Goal: Task Accomplishment & Management: Manage account settings

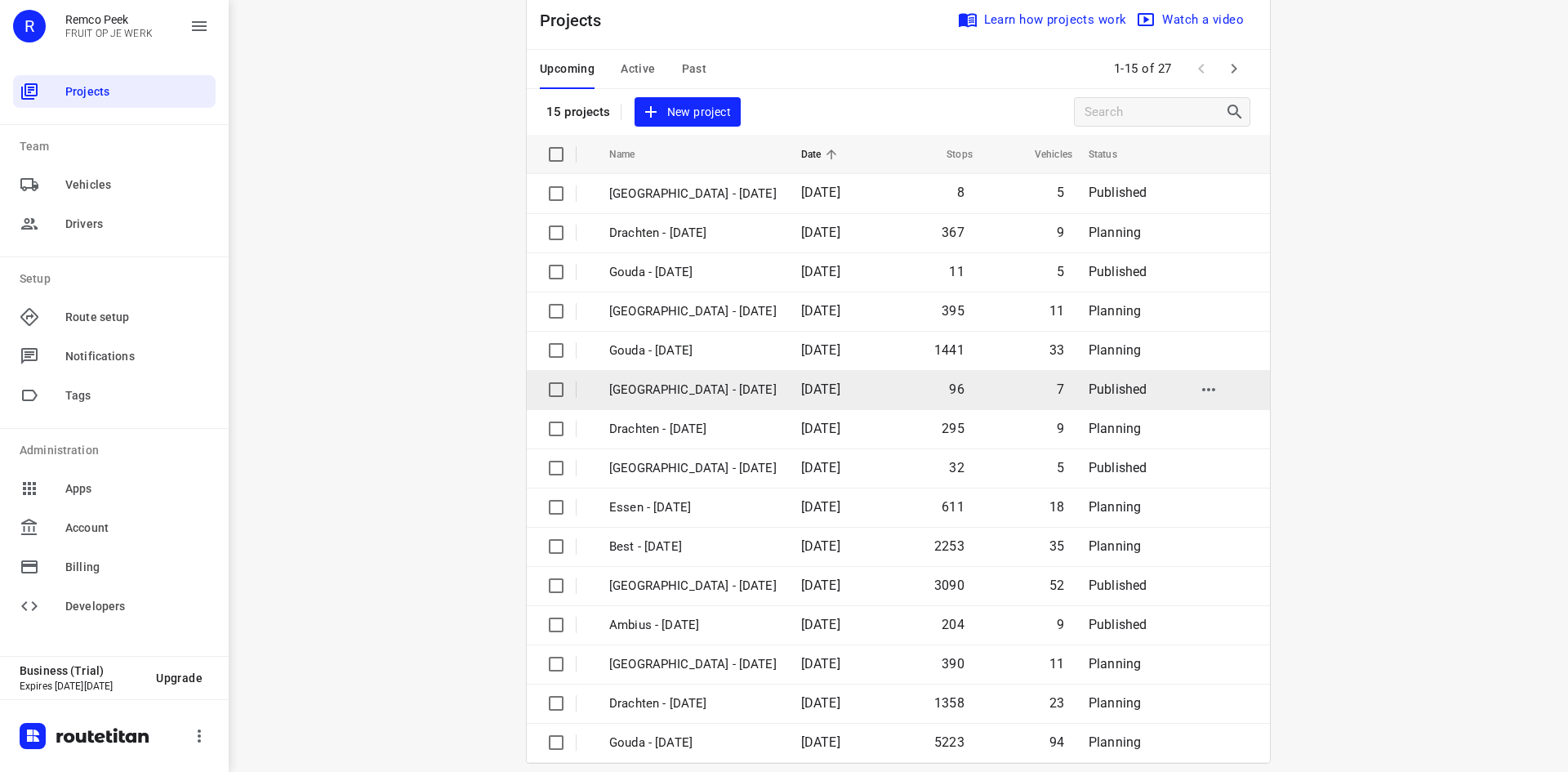
scroll to position [54, 0]
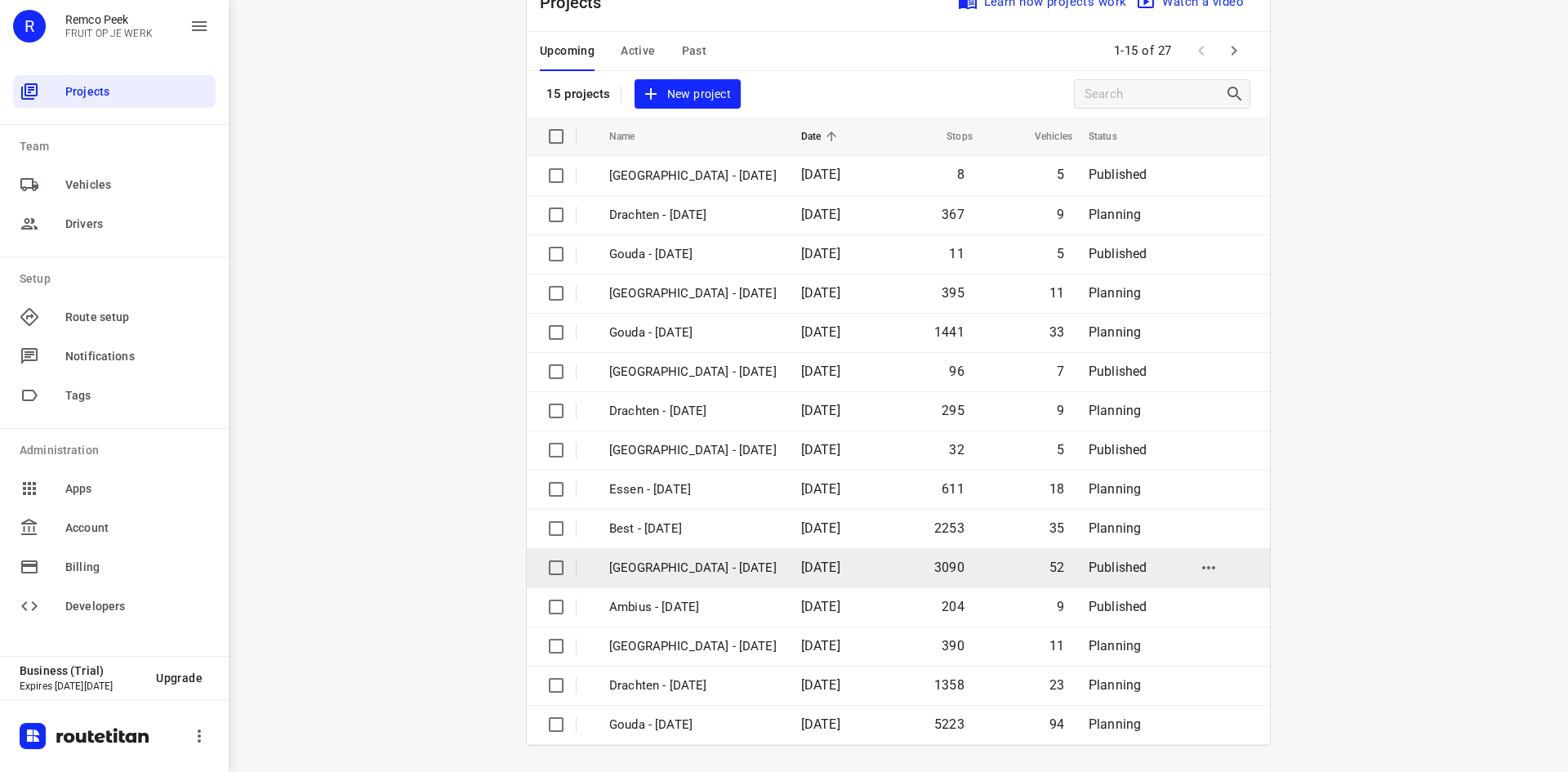
click at [734, 581] on td "[GEOGRAPHIC_DATA] - [DATE]" at bounding box center [691, 567] width 196 height 39
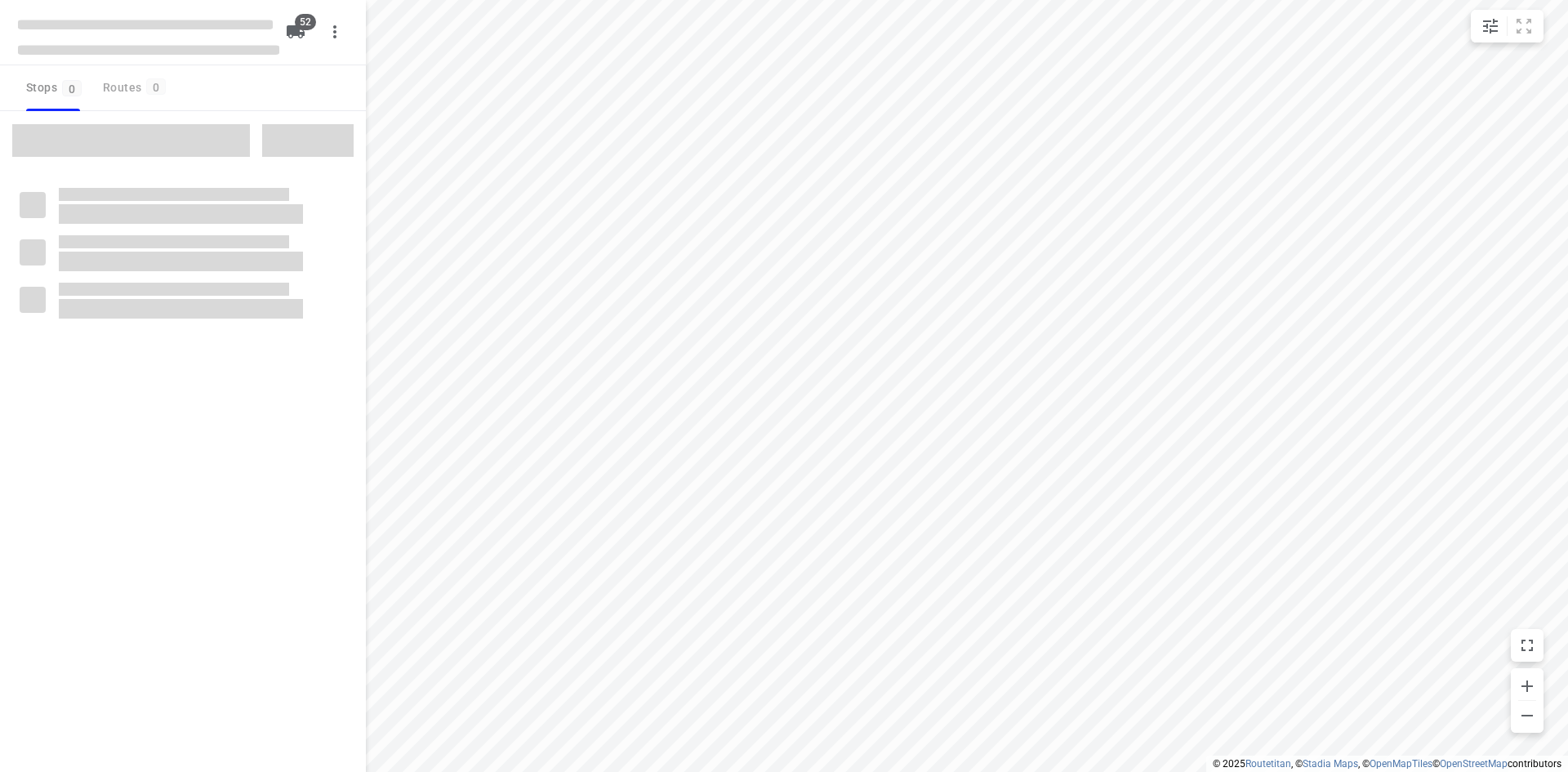
checkbox input "true"
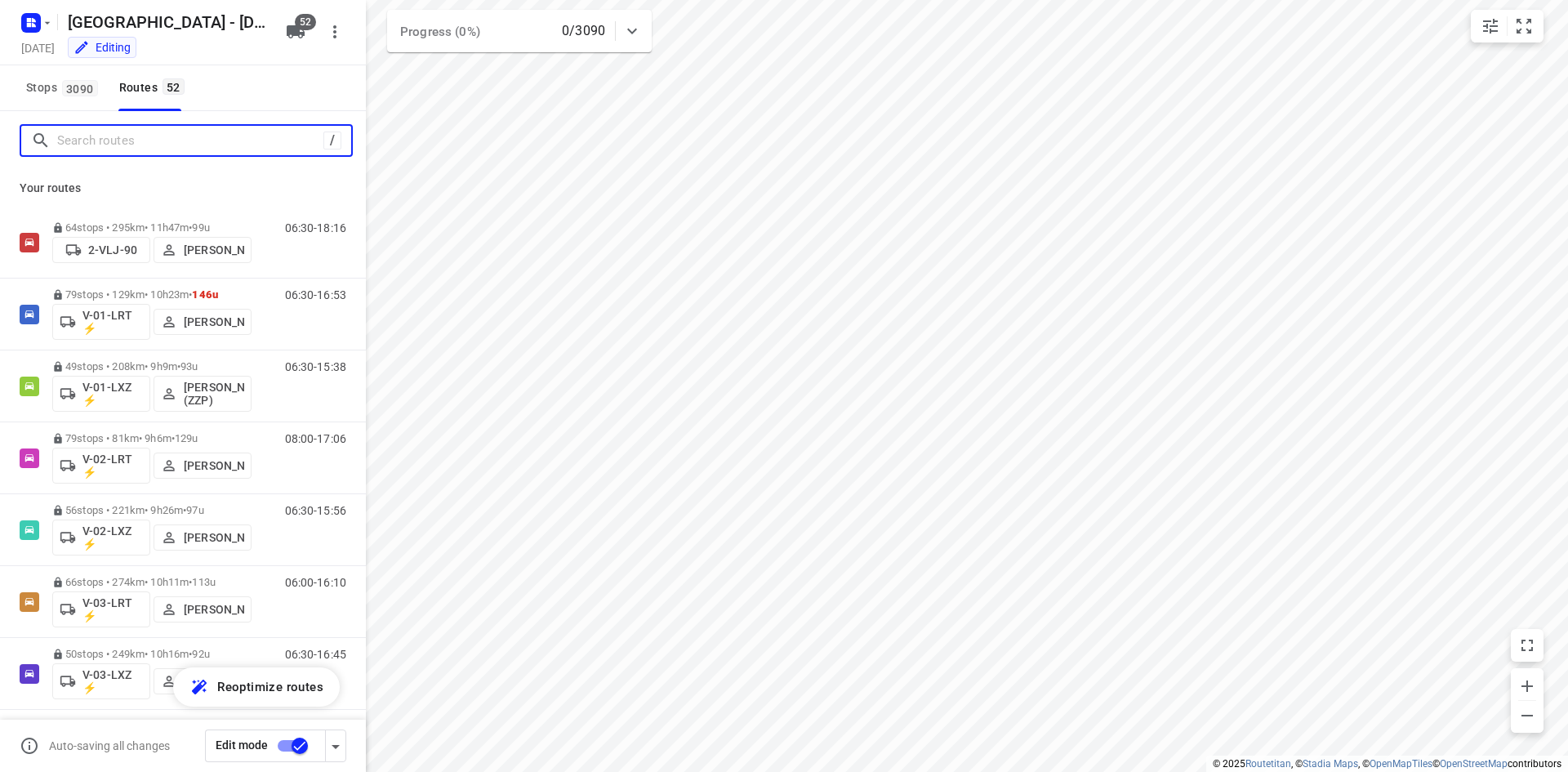
click at [151, 139] on input "Search routes" at bounding box center [190, 140] width 267 height 25
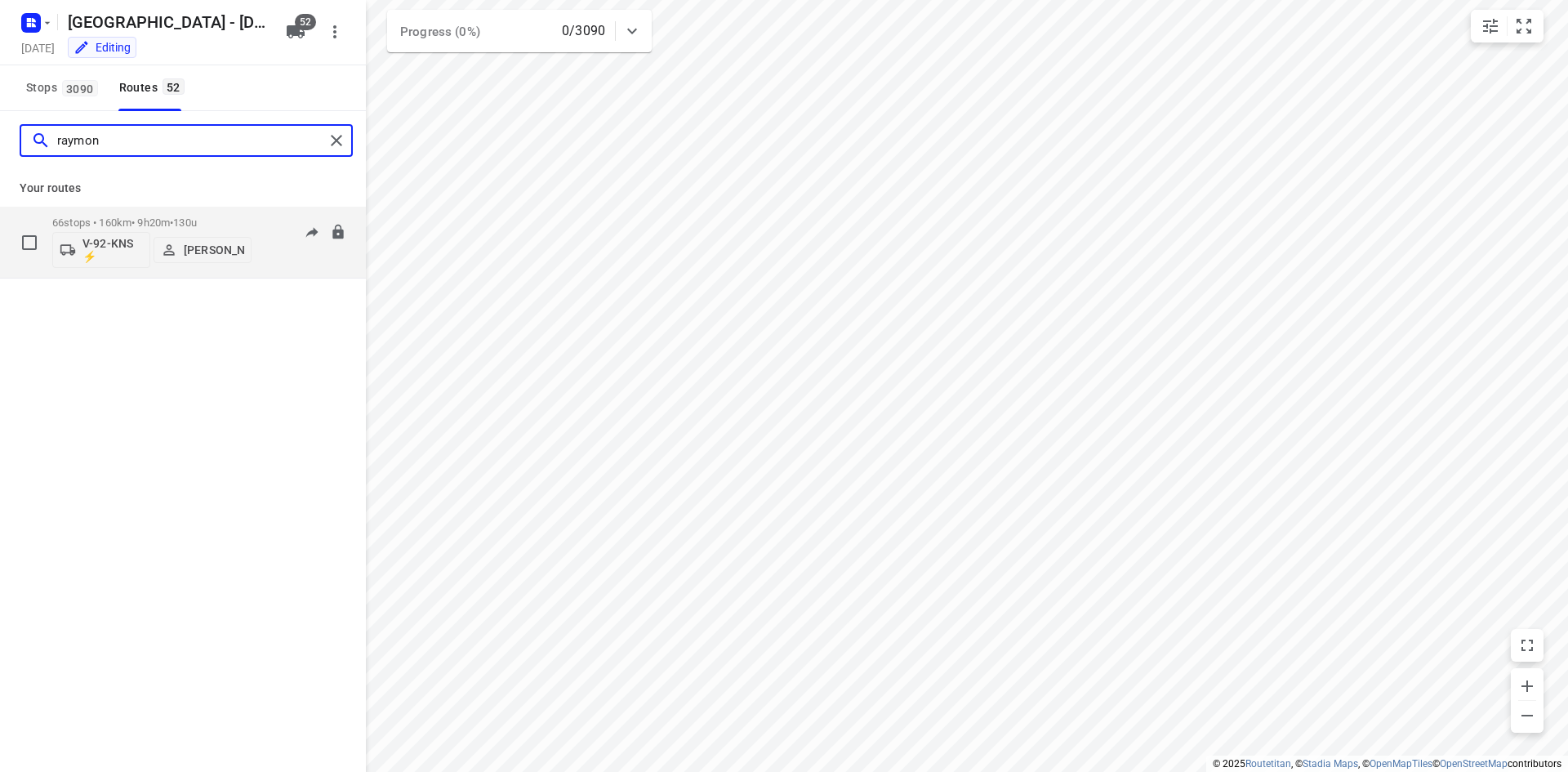
type input "raymon"
click at [160, 211] on div "66 stops • 160km • 9h20m • 130u V-92-KNS ⚡ [PERSON_NAME]" at bounding box center [151, 242] width 199 height 68
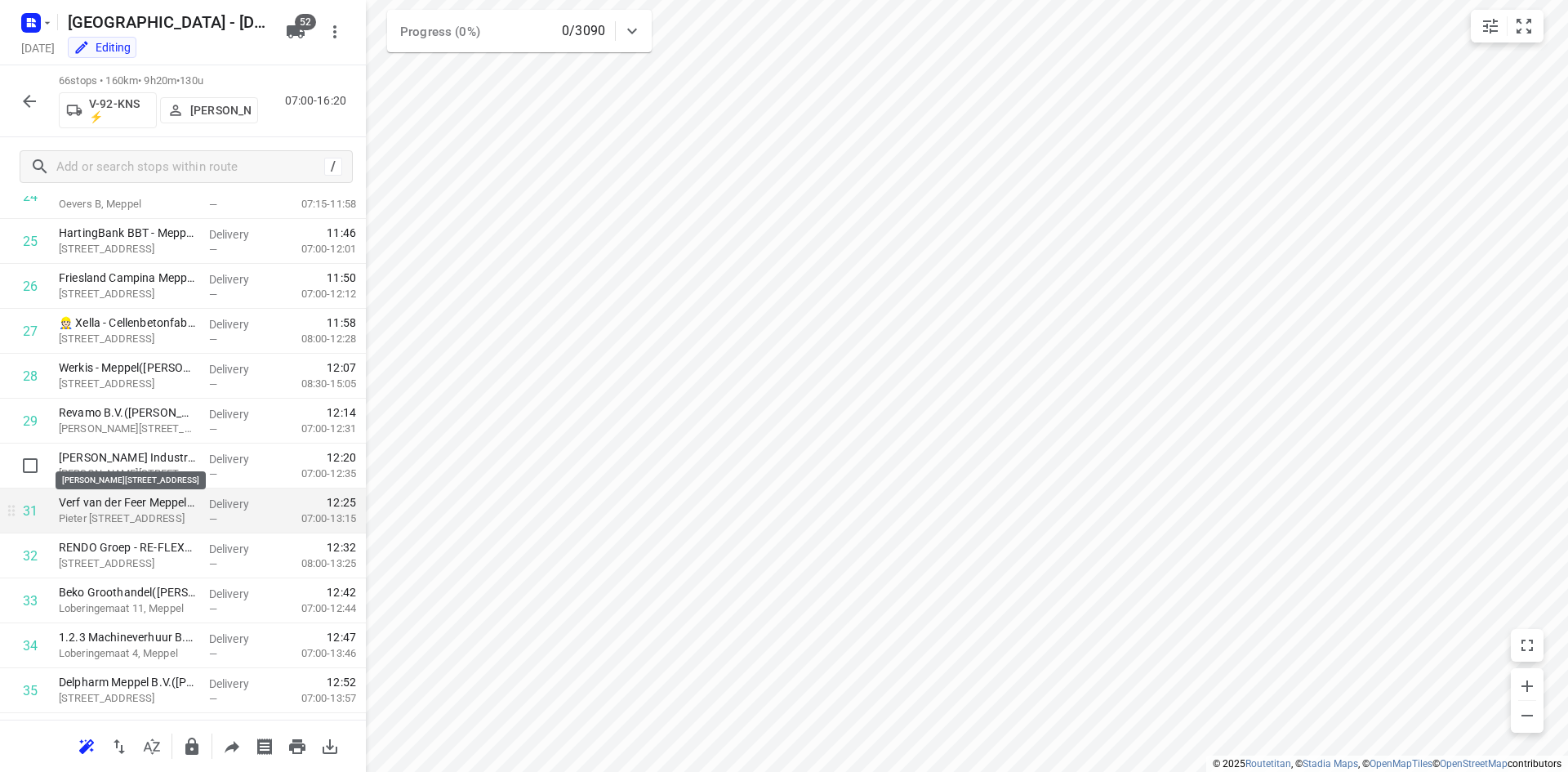
scroll to position [1143, 0]
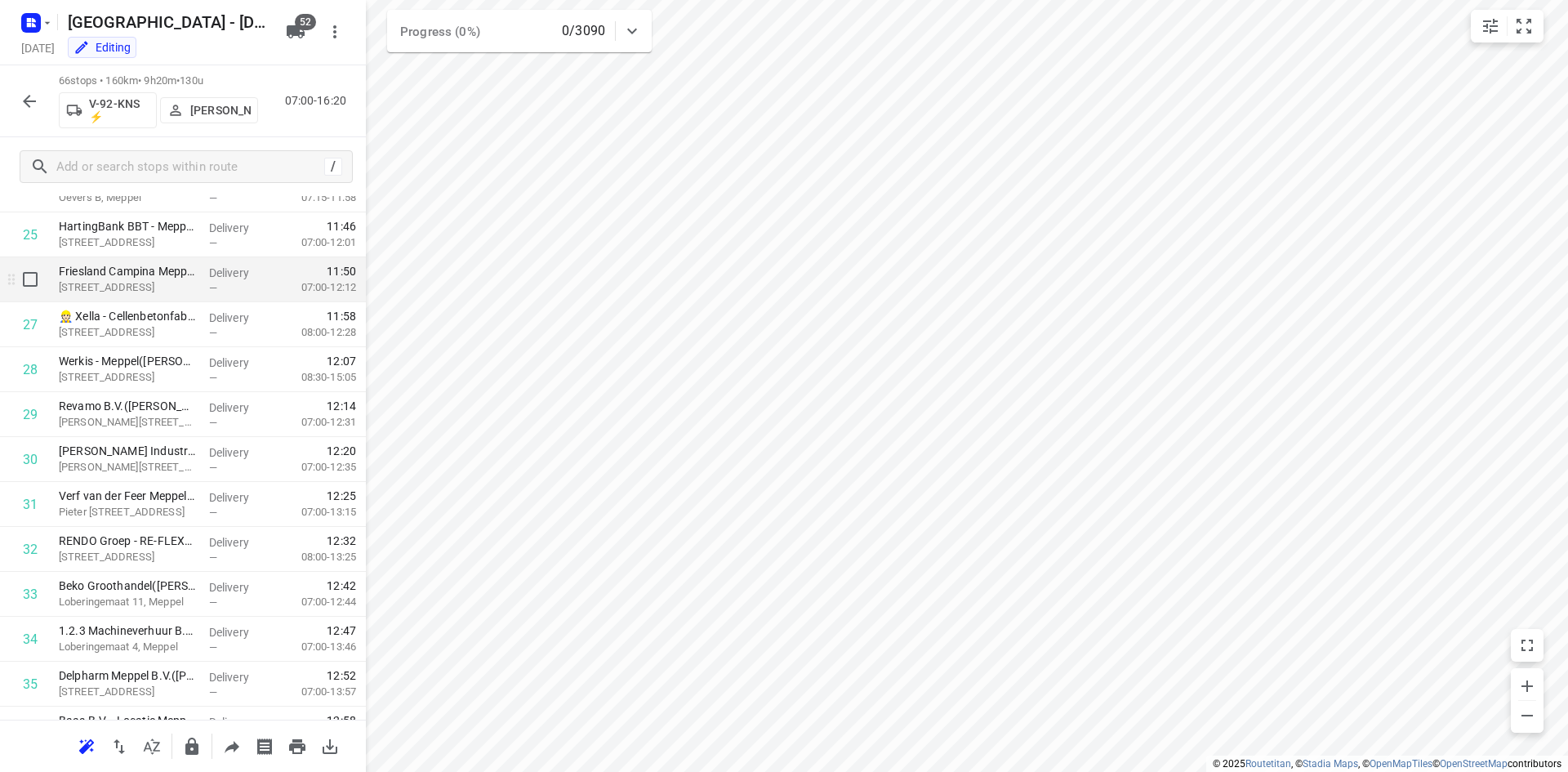
click at [173, 276] on p "Friesland Campina Meppel([PERSON_NAME])" at bounding box center [127, 271] width 138 height 16
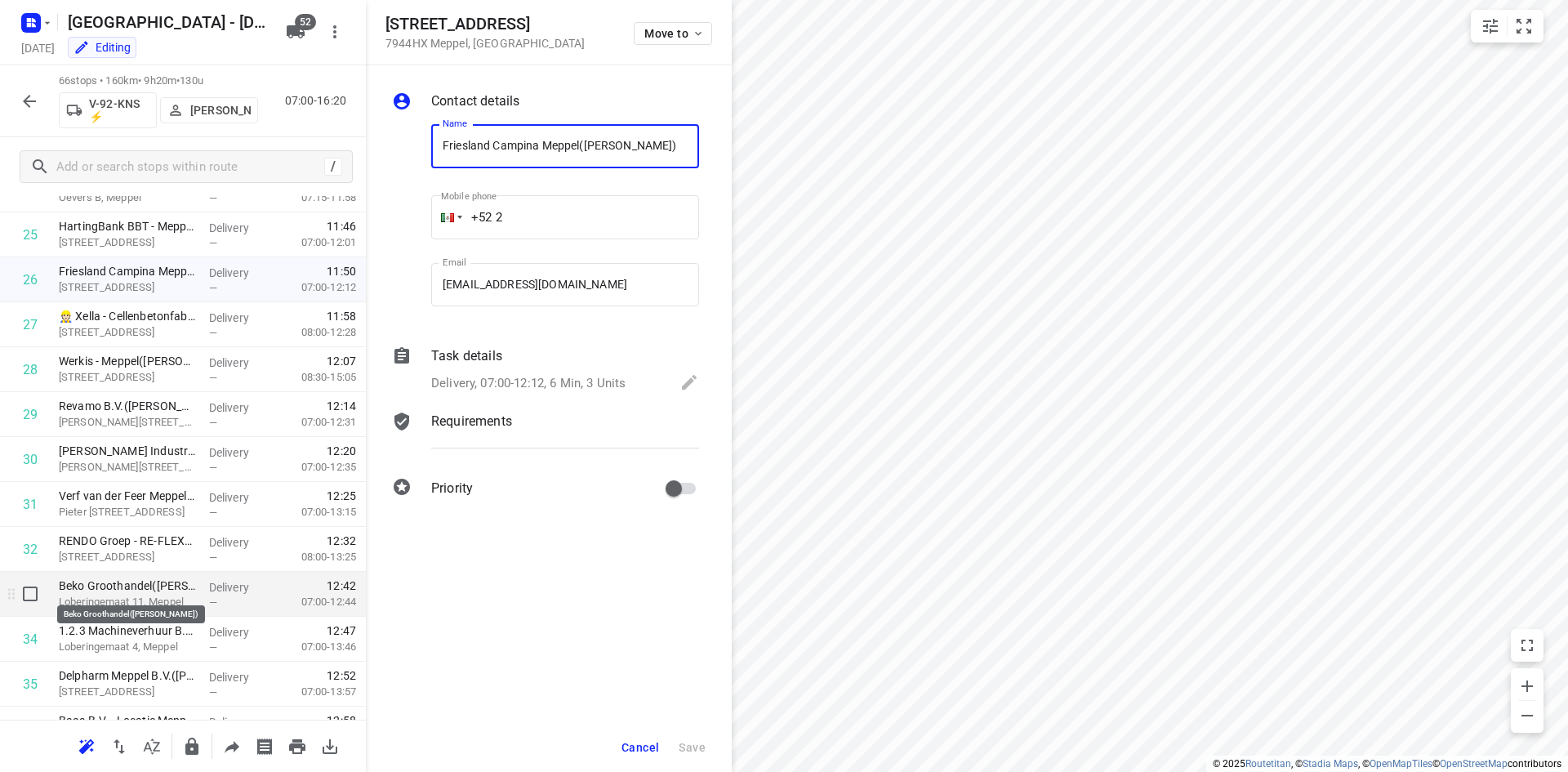
click at [164, 589] on p "Beko Groothandel([PERSON_NAME])" at bounding box center [127, 585] width 138 height 16
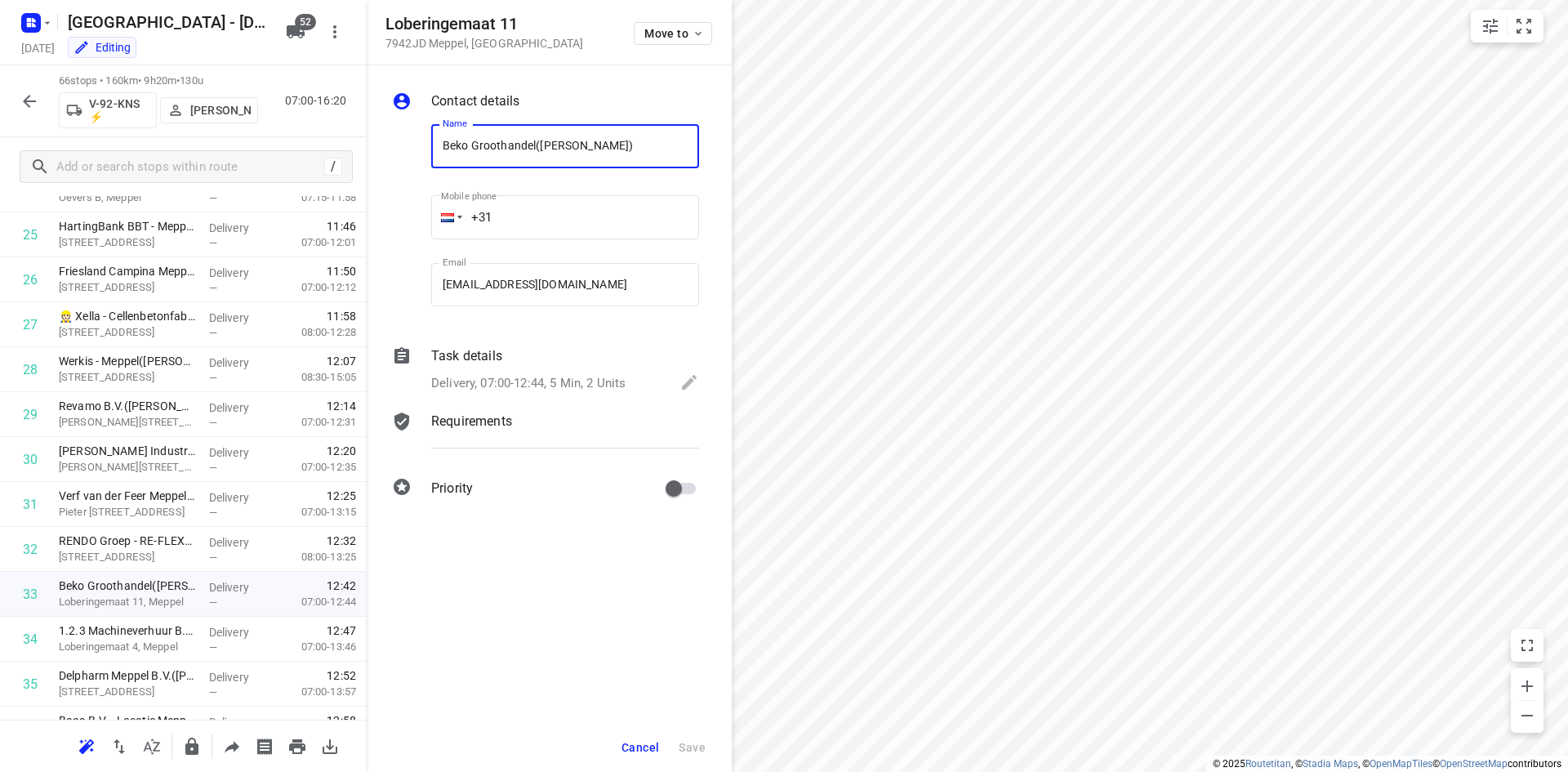
click at [495, 370] on div "Task details Delivery, 07:00-12:44, 5 Min, 2 Units" at bounding box center [564, 370] width 274 height 55
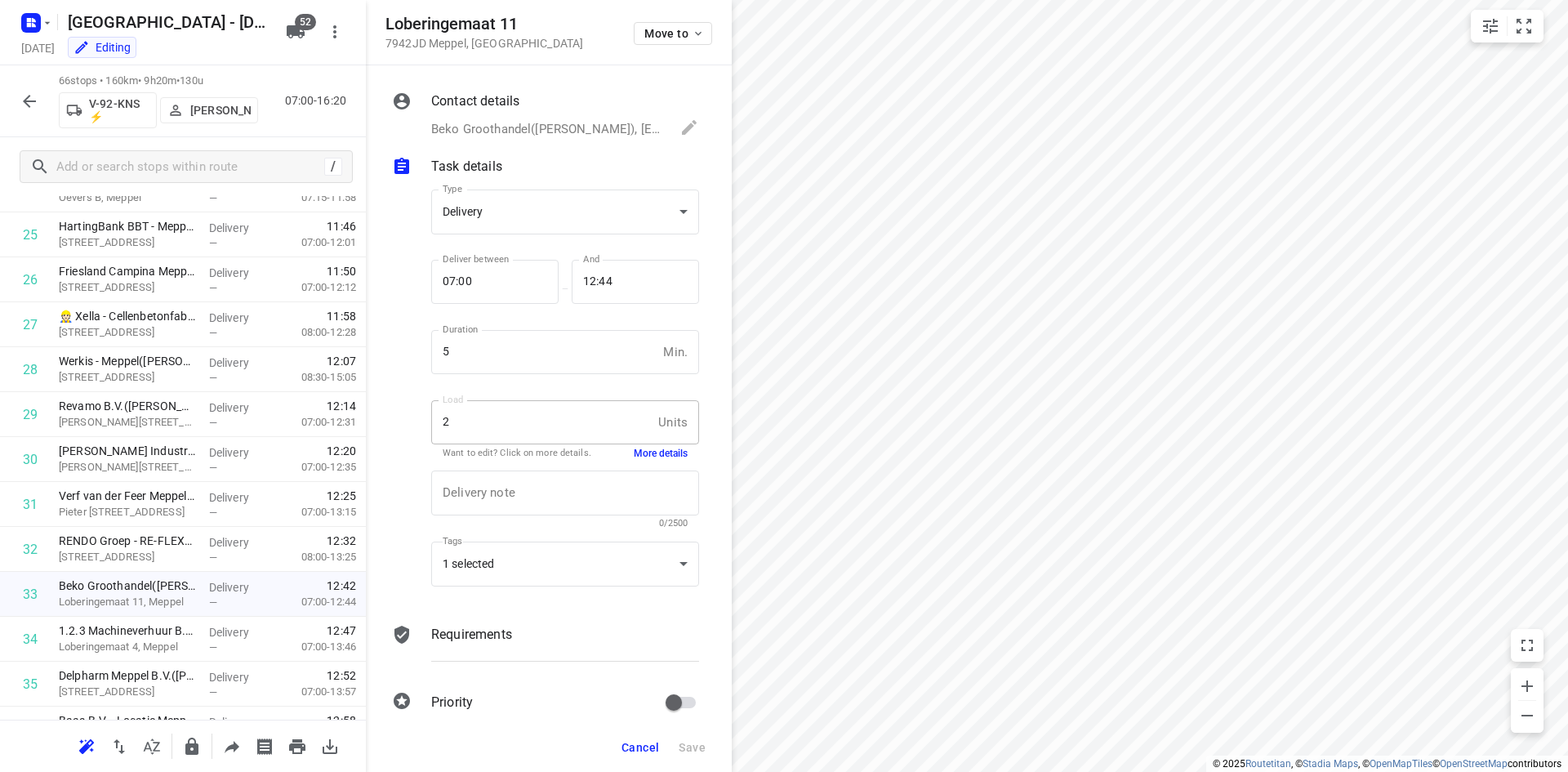
click at [633, 451] on button "More details" at bounding box center [660, 454] width 54 height 14
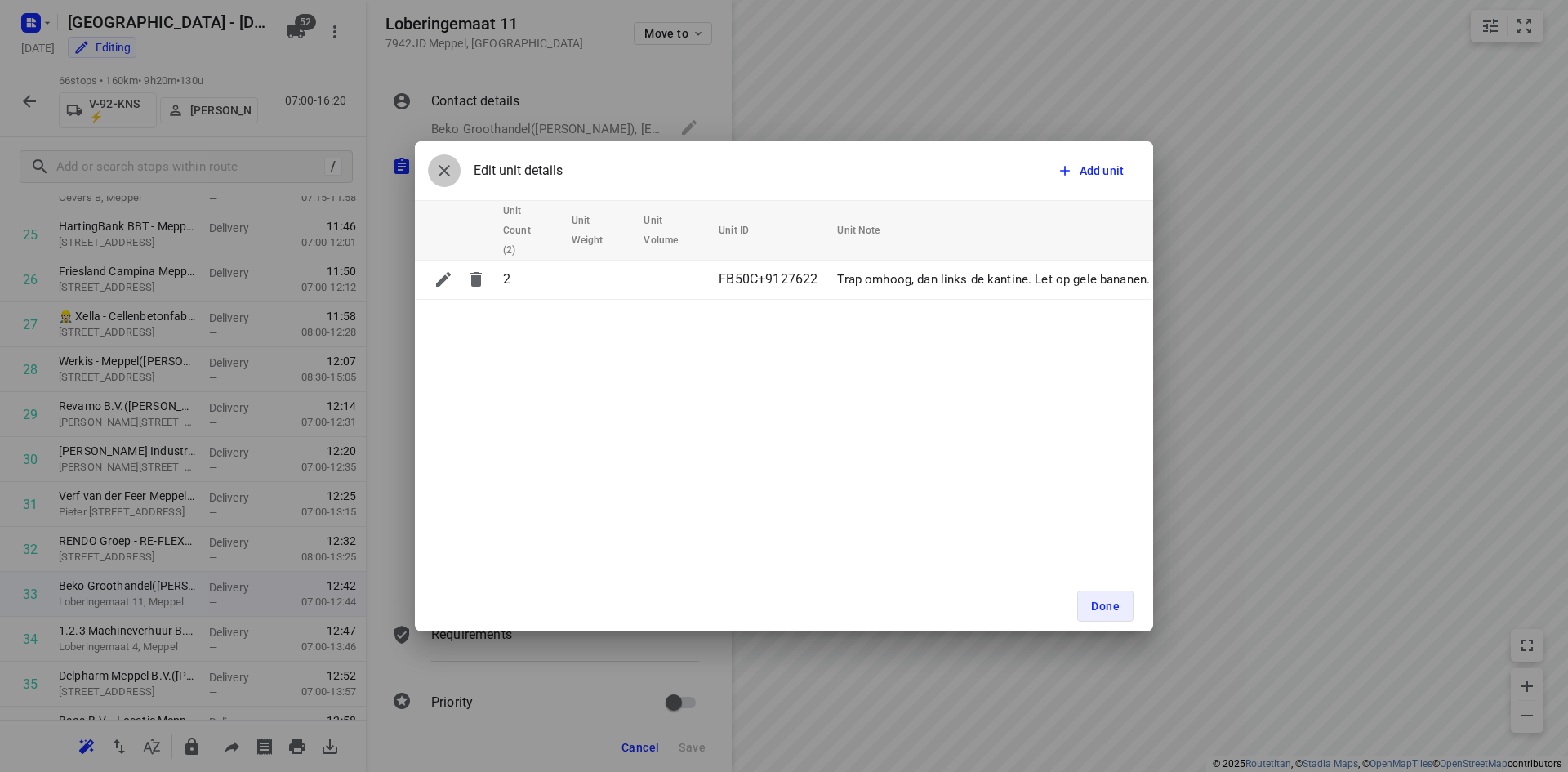
click at [441, 179] on icon "button" at bounding box center [444, 170] width 20 height 20
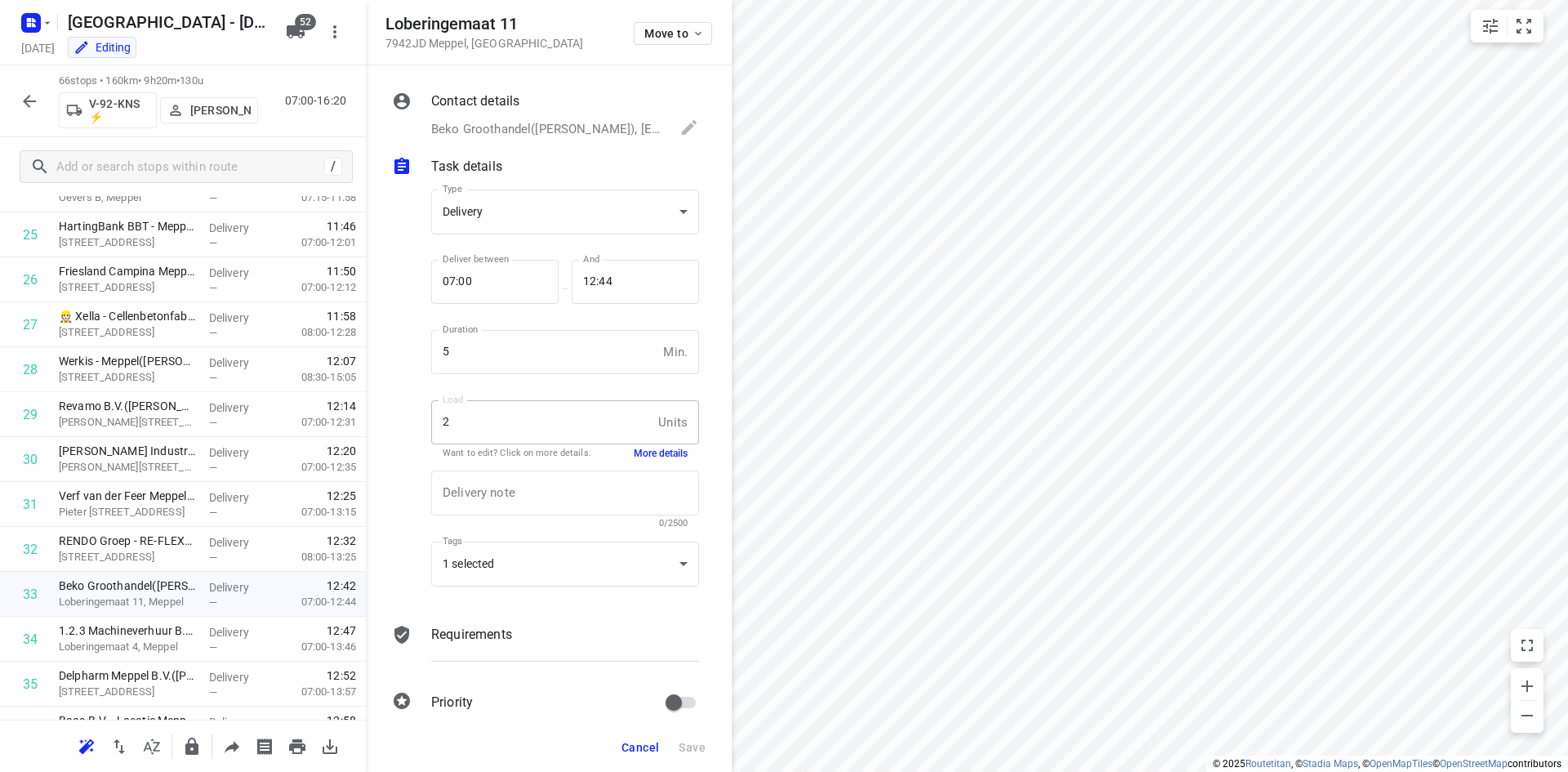
click at [639, 743] on span "Cancel" at bounding box center [639, 747] width 37 height 13
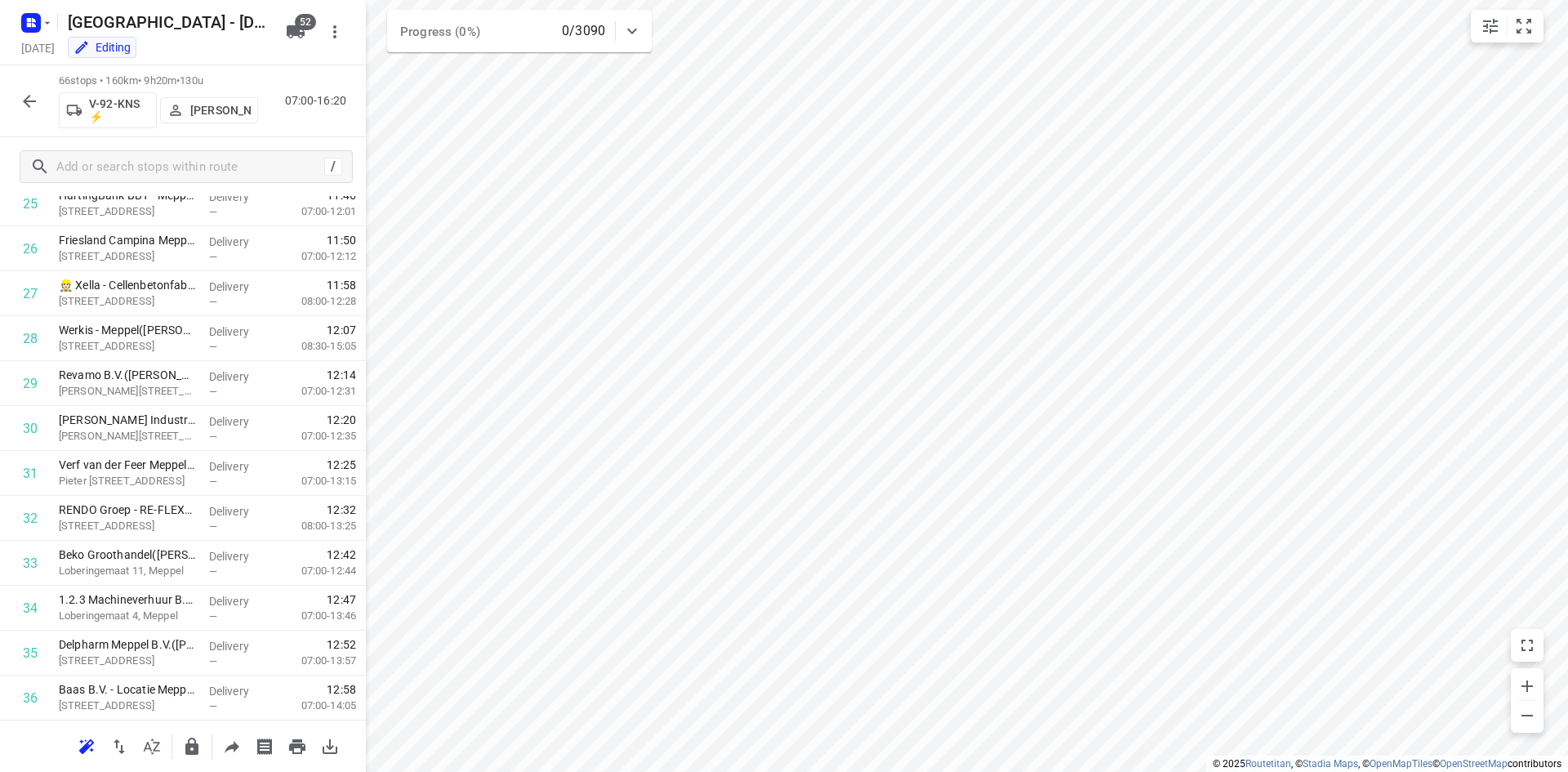
scroll to position [1200, 0]
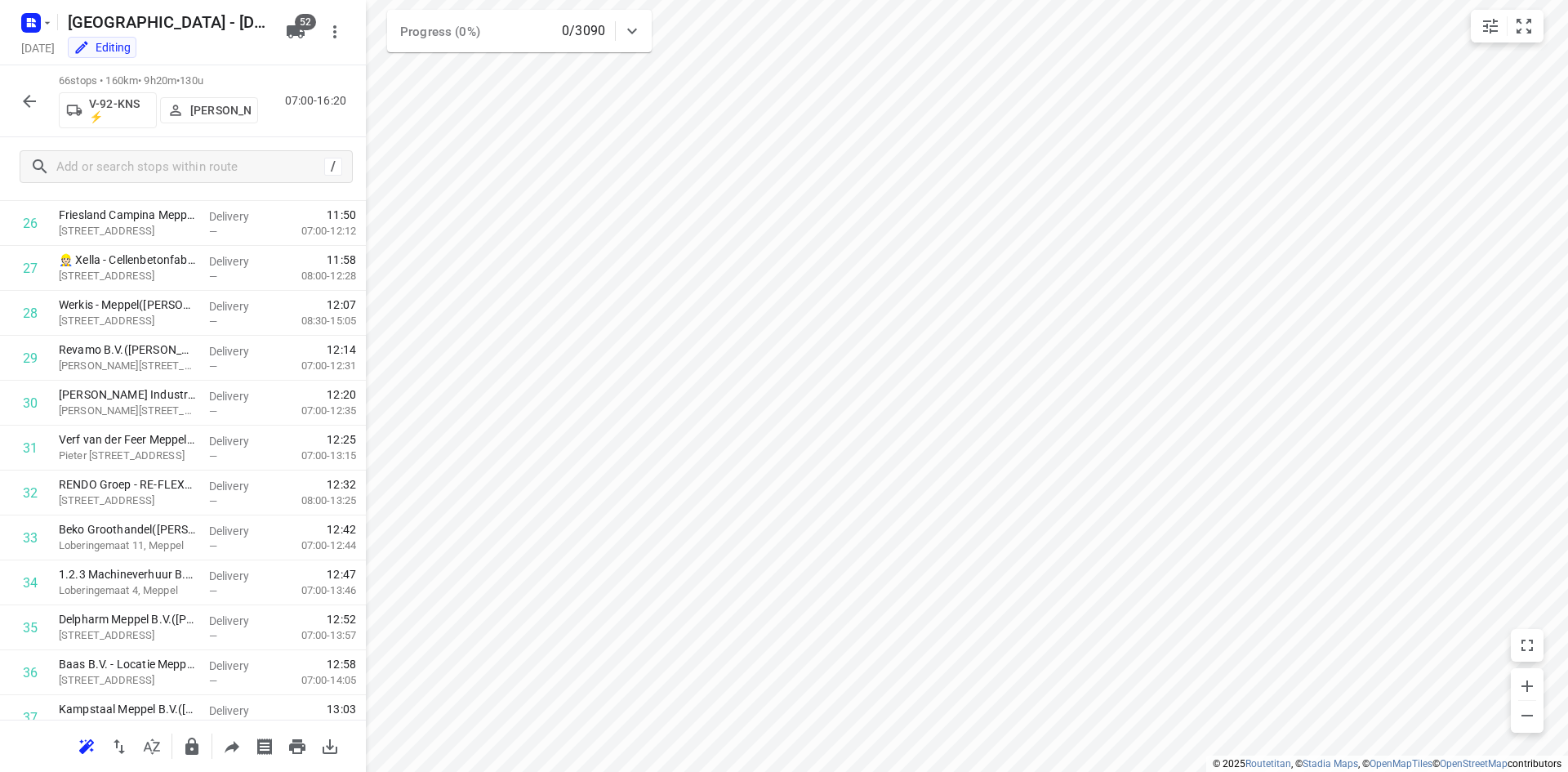
click at [291, 119] on div "66 stops • 160km • 9h20m • 130u V-92-KNS ⚡ [PERSON_NAME] 07:00-16:20" at bounding box center [183, 100] width 366 height 72
drag, startPoint x: 27, startPoint y: 96, endPoint x: 242, endPoint y: 33, distance: 224.0
click at [26, 94] on icon "button" at bounding box center [29, 101] width 20 height 20
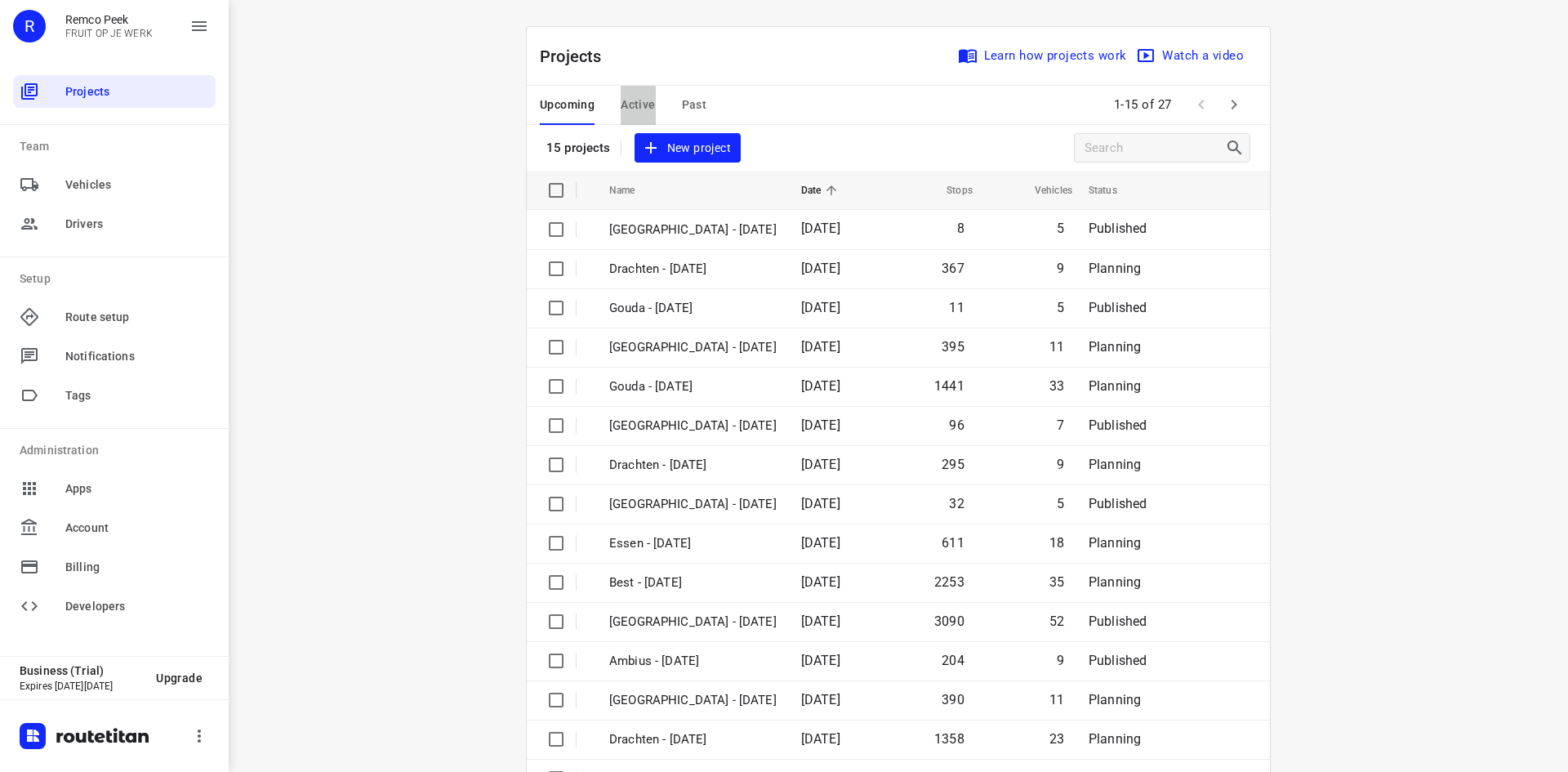
click at [632, 94] on span "Active" at bounding box center [638, 105] width 35 height 21
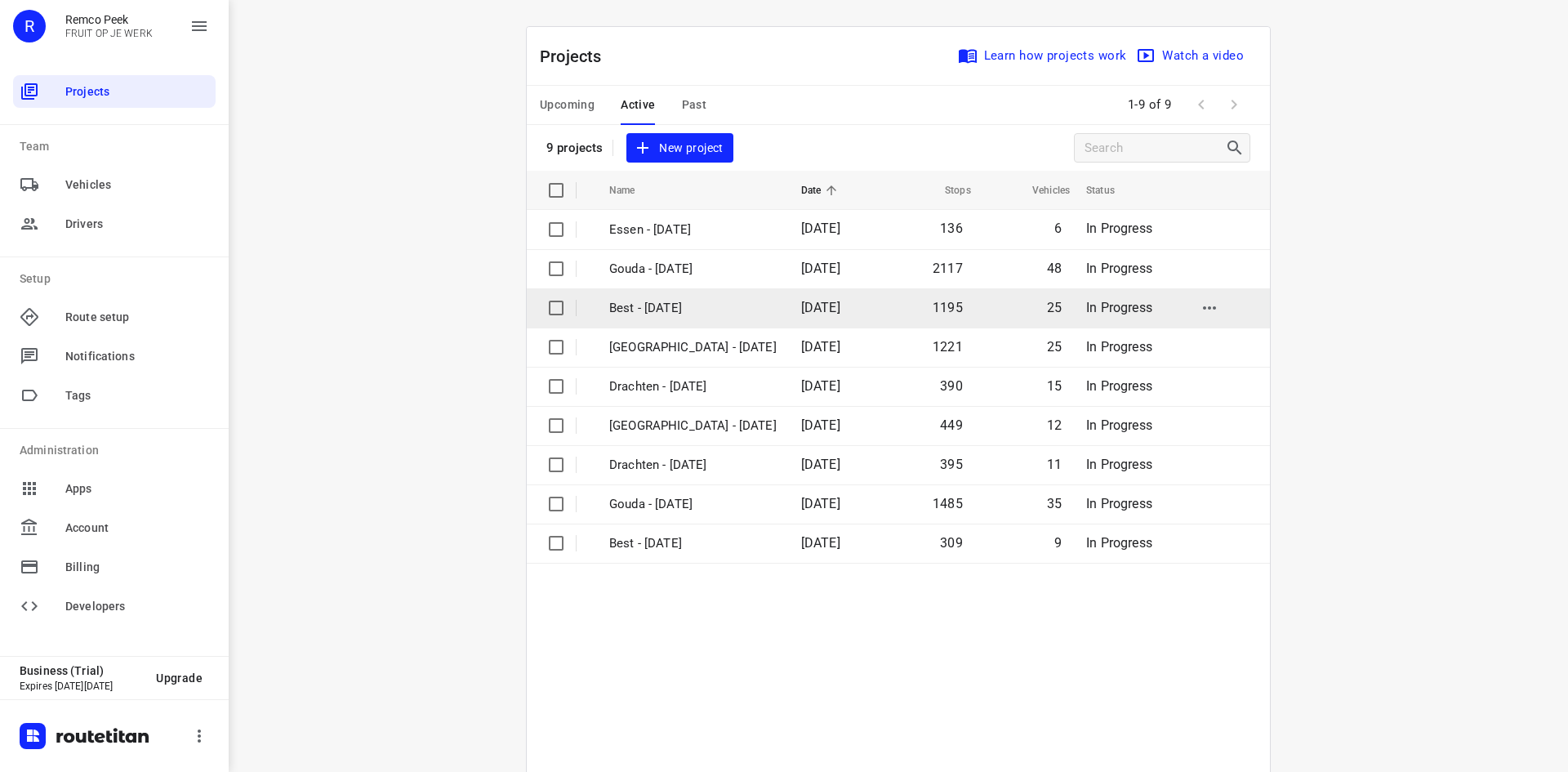
click at [664, 311] on p "Best - Wednesday" at bounding box center [692, 308] width 167 height 19
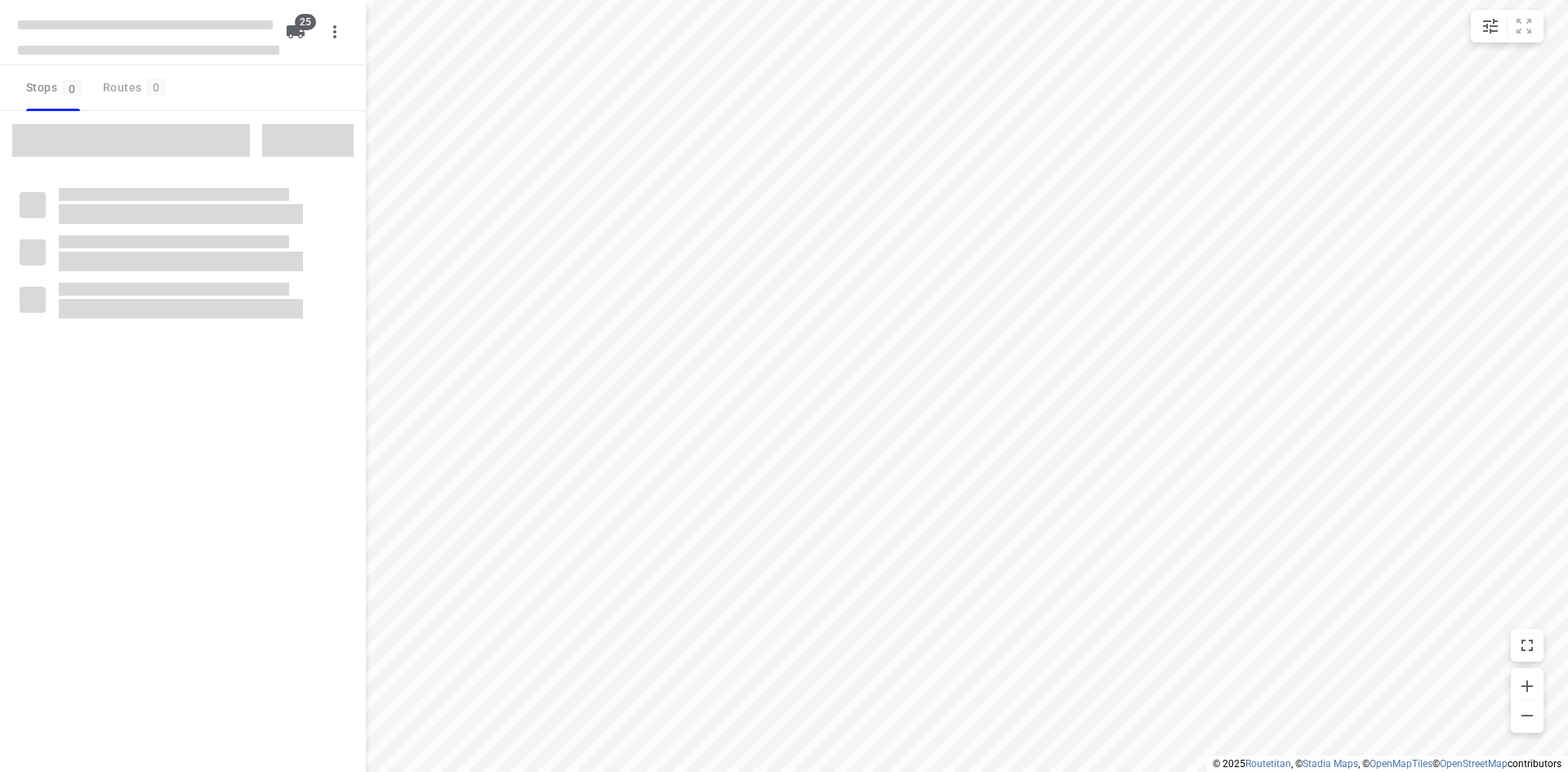
checkbox input "true"
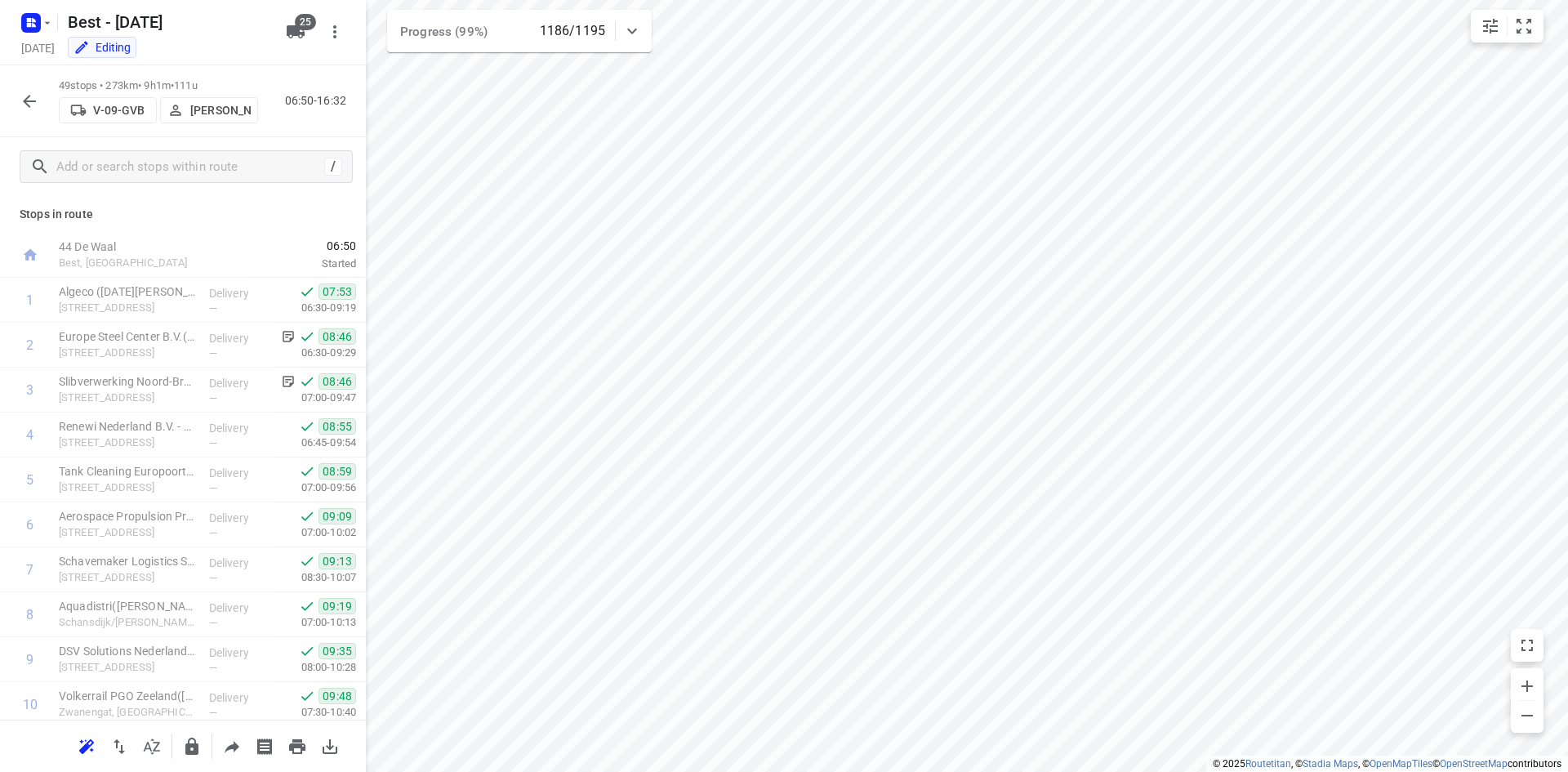
click at [34, 93] on icon "button" at bounding box center [29, 101] width 20 height 20
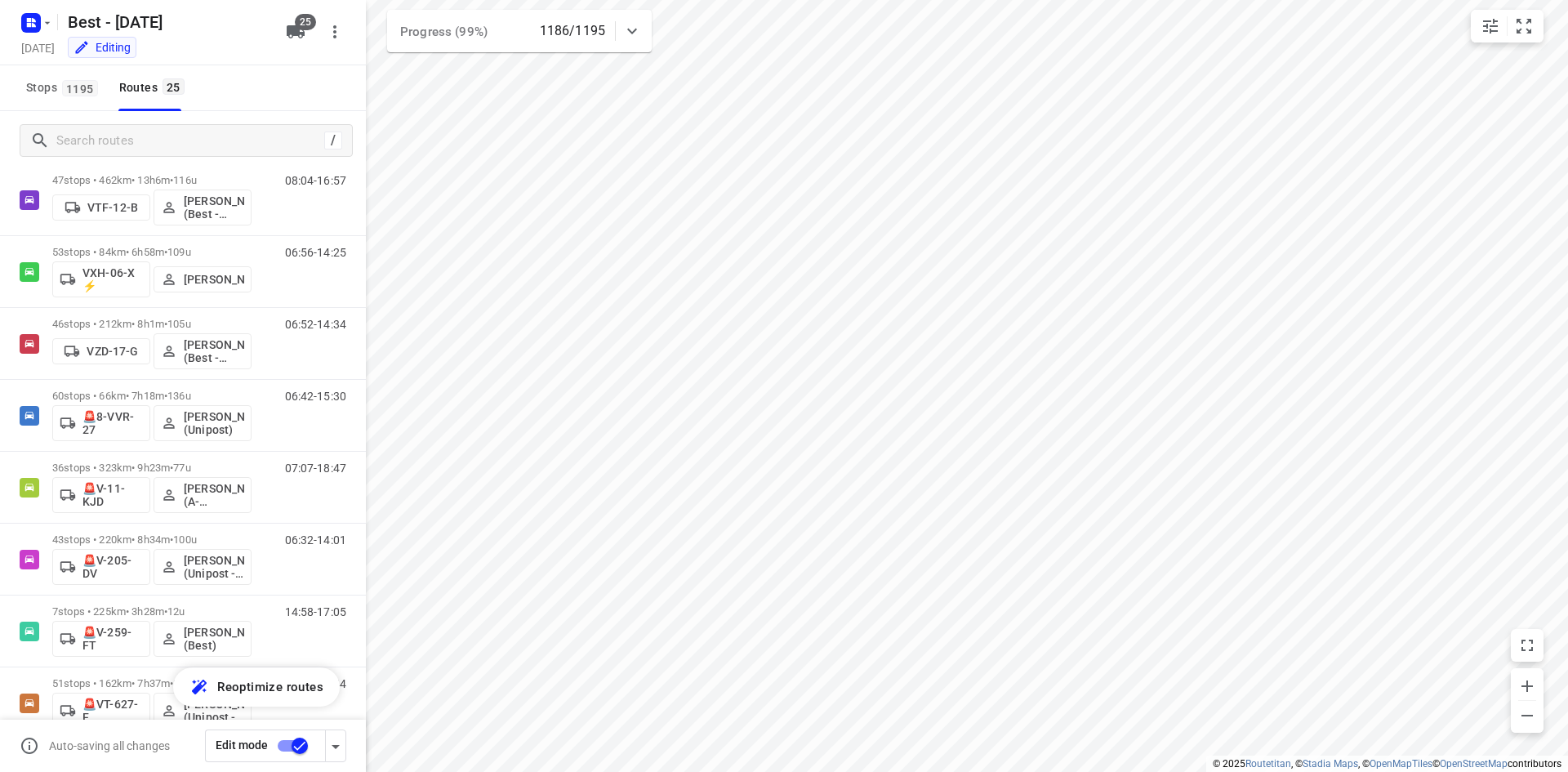
scroll to position [1296, 0]
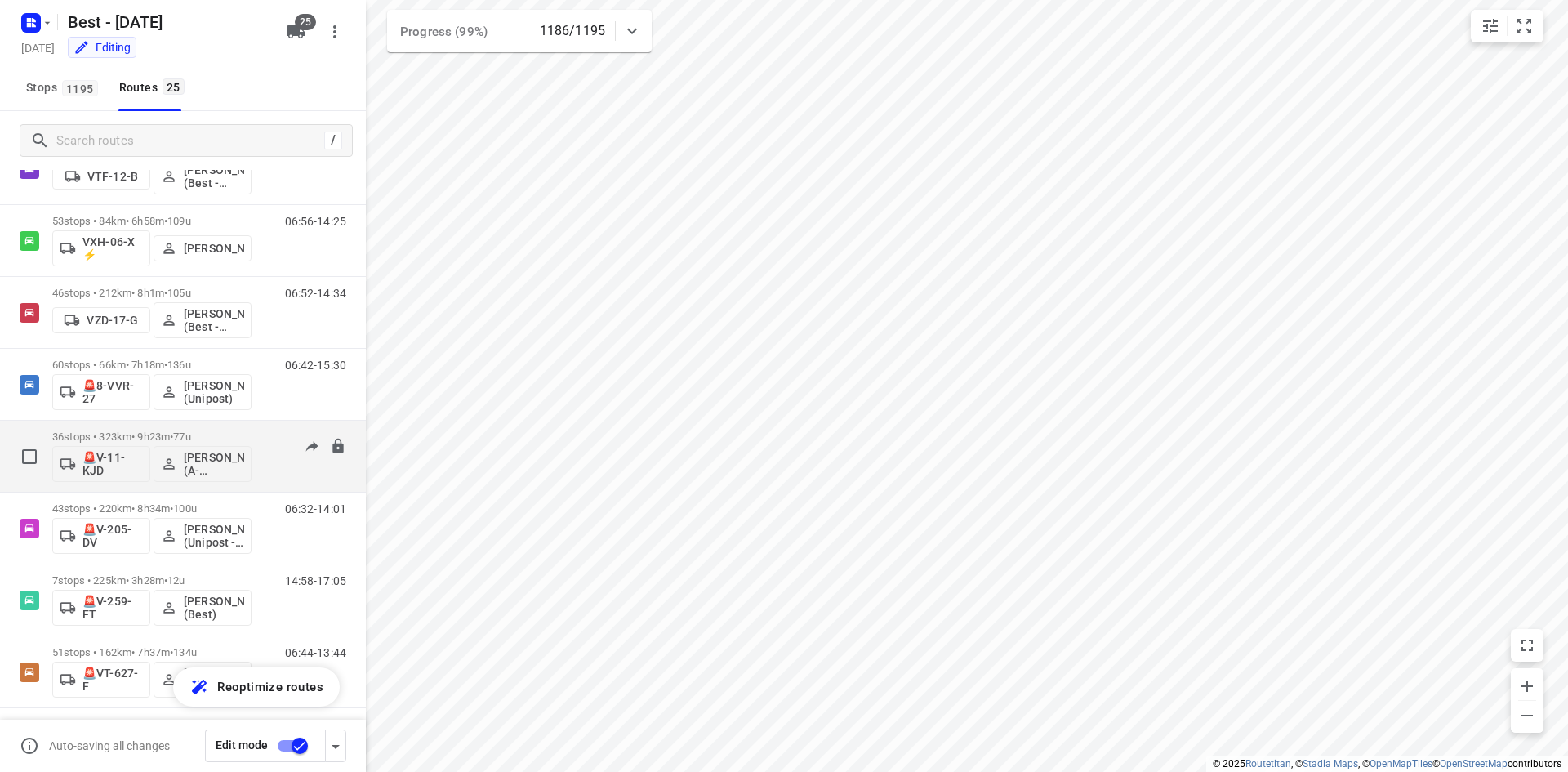
click at [235, 434] on p "36 stops • 323km • 9h23m • 77u" at bounding box center [151, 436] width 199 height 12
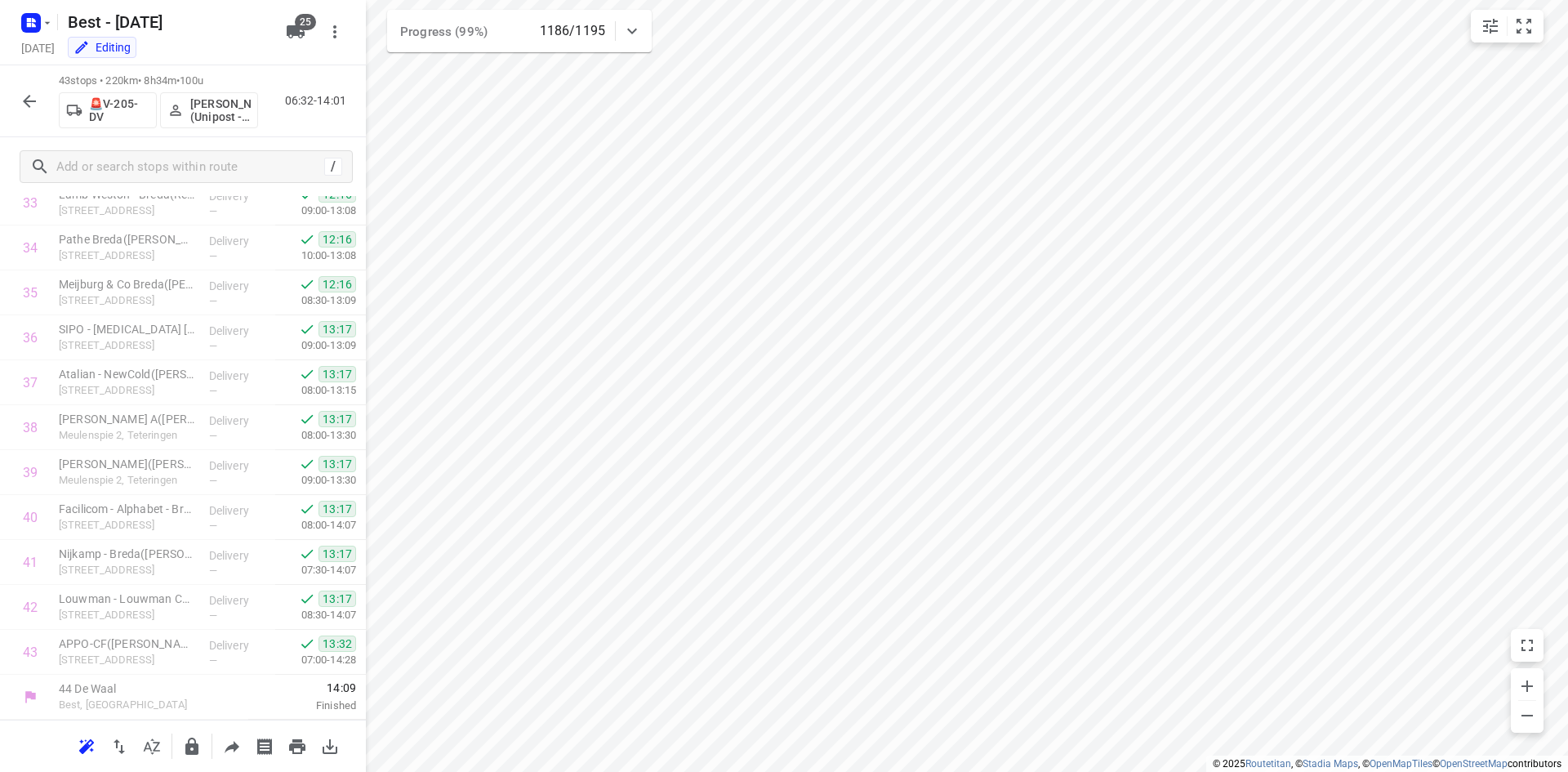
scroll to position [1534, 0]
click at [46, 103] on div "43 stops • 220km • 8h34m • 100u 🚨V-205-DV Ahmad Abazid (Unipost - Best - ZZP) 0…" at bounding box center [183, 100] width 366 height 72
